Goal: Task Accomplishment & Management: Use online tool/utility

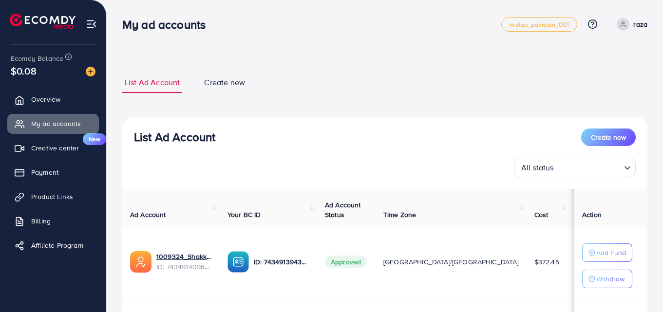
scroll to position [126, 0]
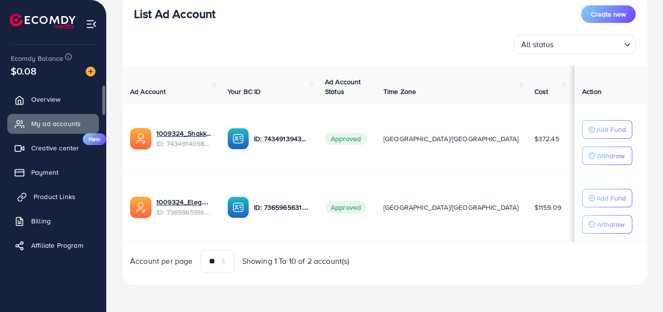
click at [42, 200] on span "Product Links" at bounding box center [55, 197] width 42 height 10
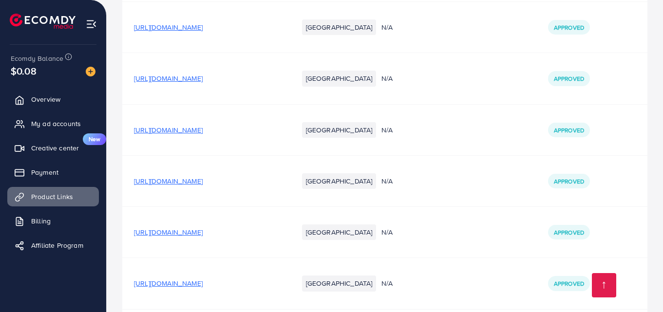
scroll to position [2794, 0]
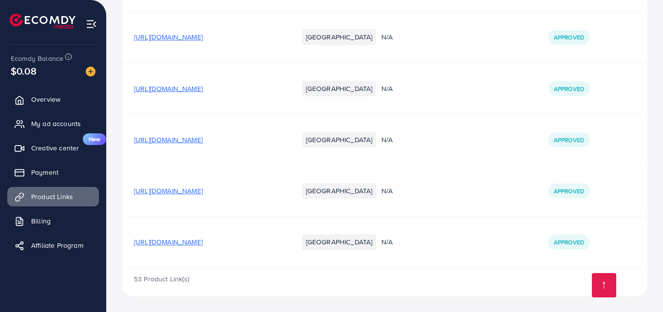
click at [191, 189] on span "[URL][DOMAIN_NAME]" at bounding box center [168, 191] width 69 height 10
click at [48, 121] on span "My ad accounts" at bounding box center [59, 124] width 50 height 10
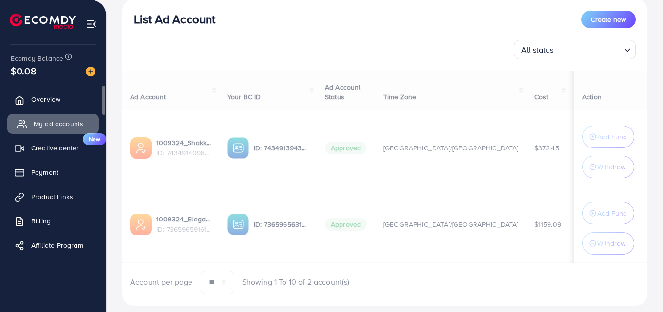
scroll to position [118, 0]
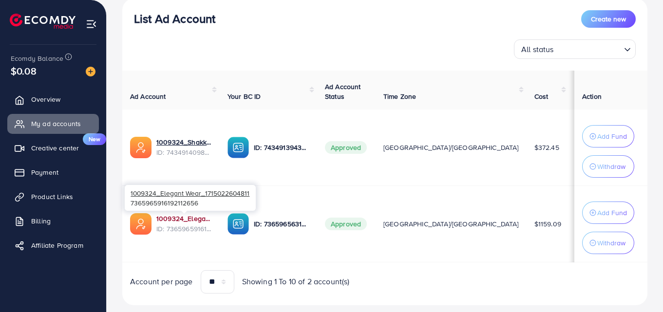
click at [187, 216] on link "1009324_Elegant Wear_1715022604811" at bounding box center [184, 219] width 56 height 10
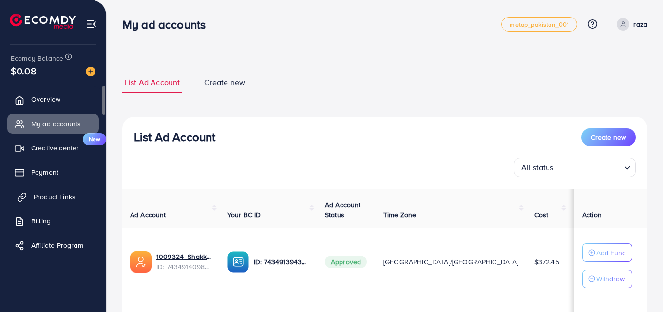
click at [45, 193] on span "Product Links" at bounding box center [55, 197] width 42 height 10
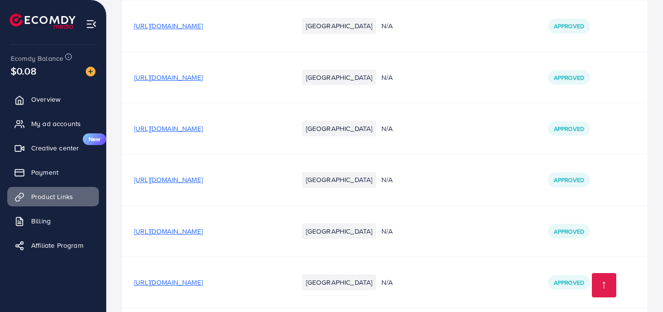
scroll to position [2794, 0]
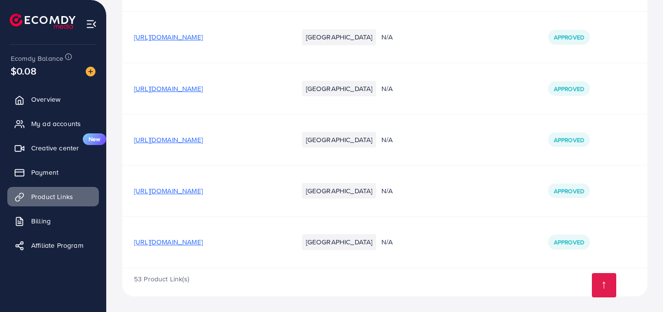
click at [203, 192] on span "[URL][DOMAIN_NAME]" at bounding box center [168, 191] width 69 height 10
